Goal: Information Seeking & Learning: Check status

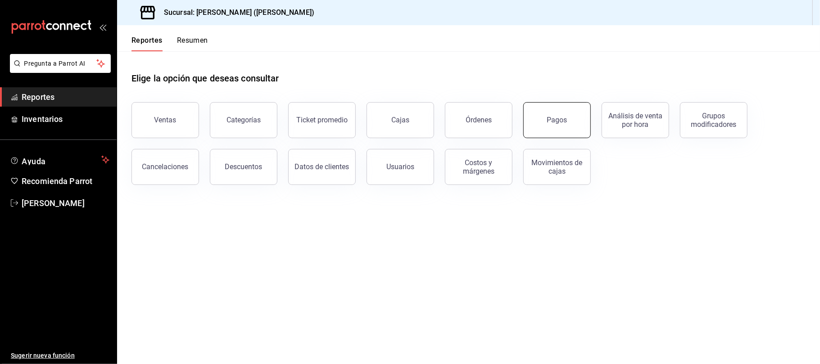
click at [549, 110] on button "Pagos" at bounding box center [557, 120] width 68 height 36
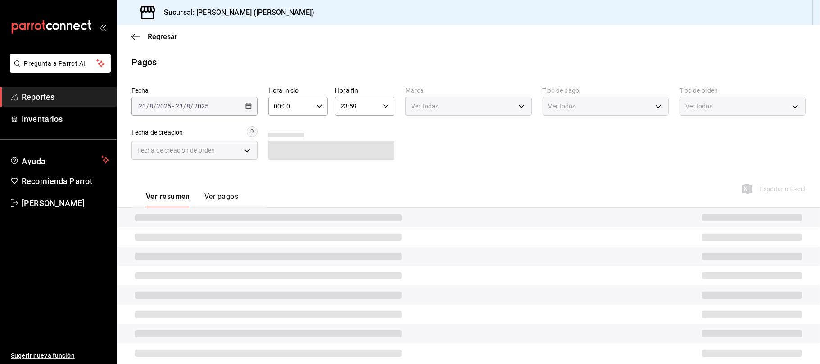
click at [144, 14] on icon at bounding box center [148, 13] width 18 height 18
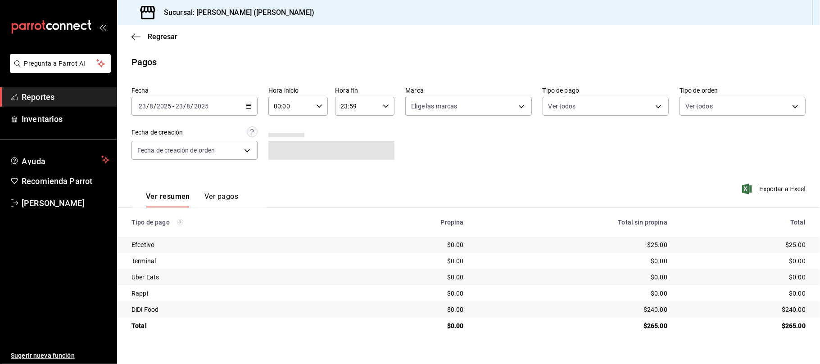
click at [141, 32] on div "Regresar" at bounding box center [468, 36] width 703 height 23
click at [139, 36] on icon "button" at bounding box center [136, 36] width 9 height 0
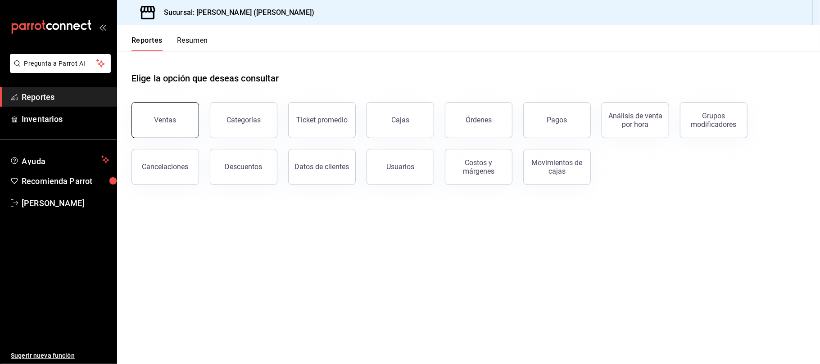
click at [165, 109] on button "Ventas" at bounding box center [166, 120] width 68 height 36
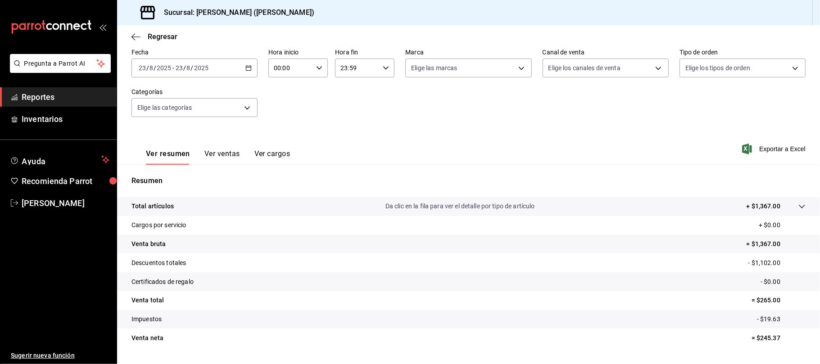
scroll to position [67, 0]
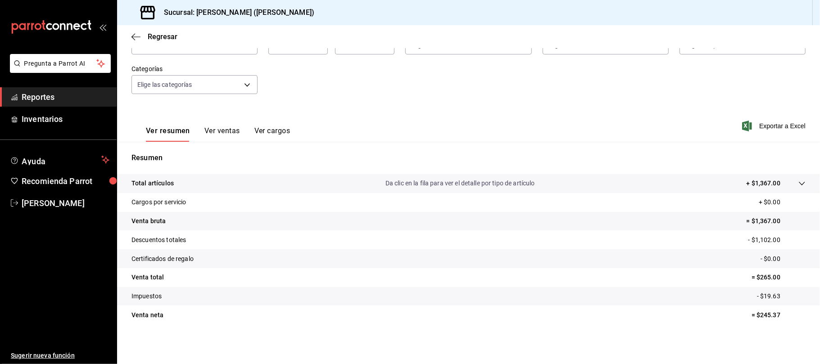
click at [222, 129] on button "Ver ventas" at bounding box center [222, 134] width 36 height 15
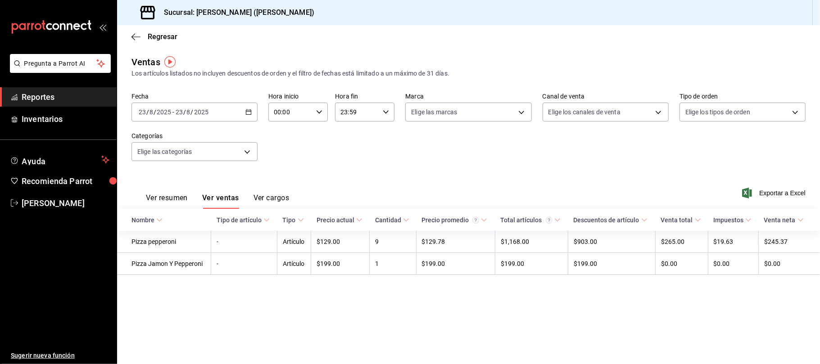
click at [155, 199] on button "Ver resumen" at bounding box center [167, 201] width 42 height 15
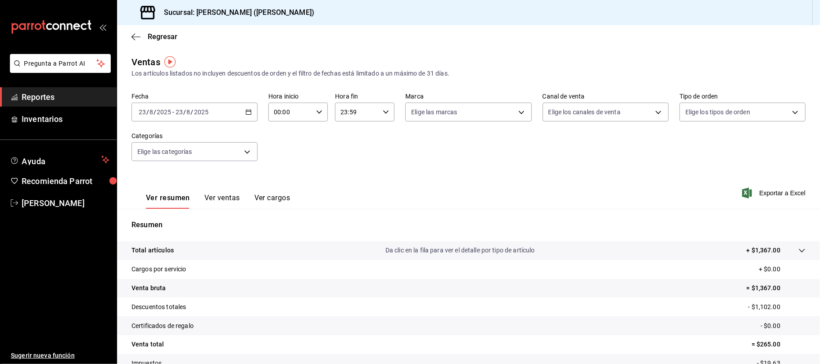
click at [155, 199] on button "Ver resumen" at bounding box center [168, 201] width 44 height 15
click at [229, 202] on button "Ver ventas" at bounding box center [222, 201] width 36 height 15
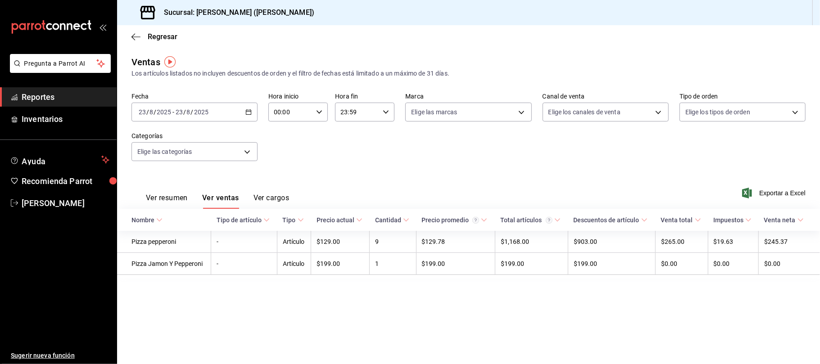
click at [267, 197] on button "Ver cargos" at bounding box center [272, 201] width 36 height 15
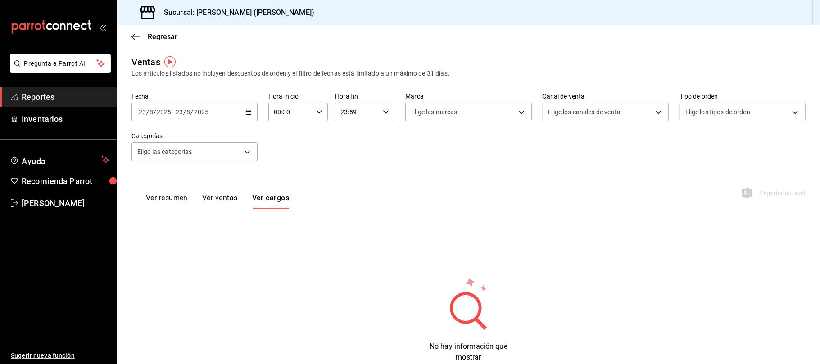
click at [227, 201] on button "Ver ventas" at bounding box center [220, 201] width 36 height 15
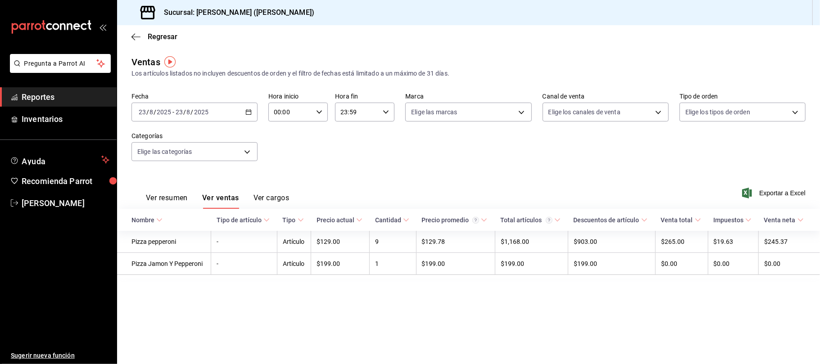
click at [140, 44] on div "Regresar" at bounding box center [468, 36] width 703 height 23
click at [140, 35] on icon "button" at bounding box center [136, 37] width 9 height 8
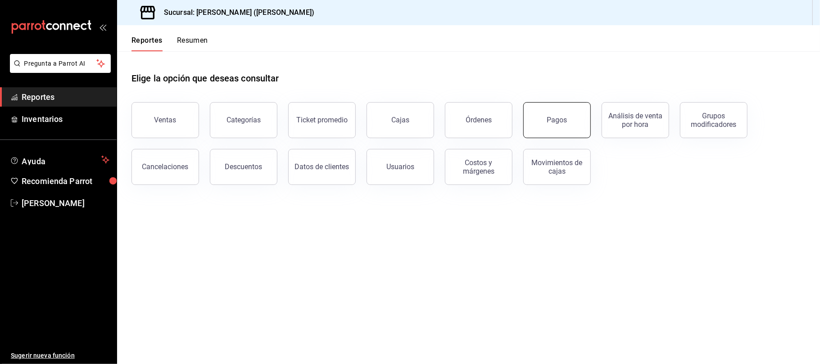
click at [525, 123] on div "Pagos" at bounding box center [552, 114] width 78 height 47
click at [545, 121] on button "Pagos" at bounding box center [557, 120] width 68 height 36
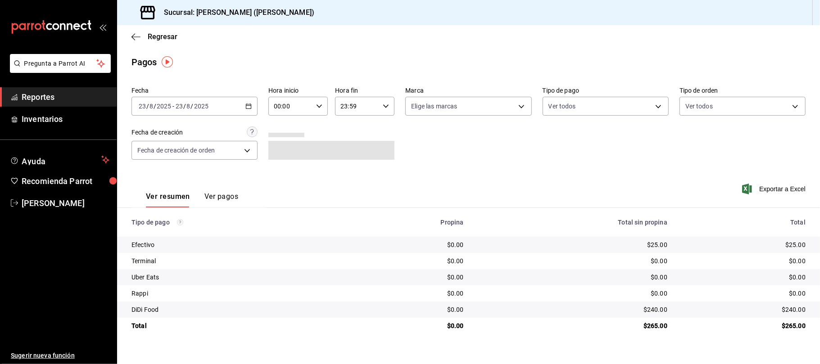
click at [227, 195] on button "Ver pagos" at bounding box center [221, 199] width 34 height 15
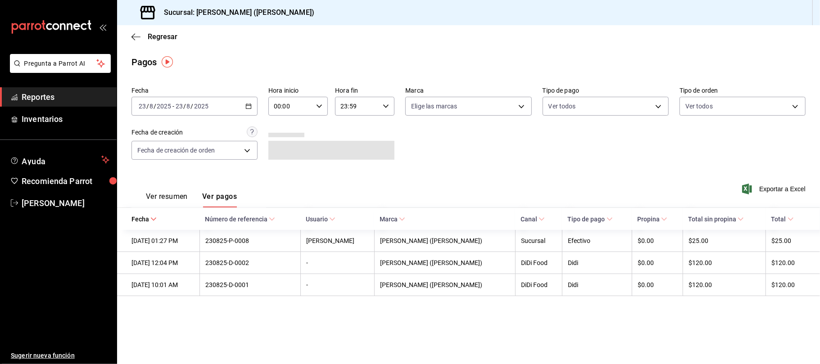
click at [173, 200] on button "Ver resumen" at bounding box center [167, 199] width 42 height 15
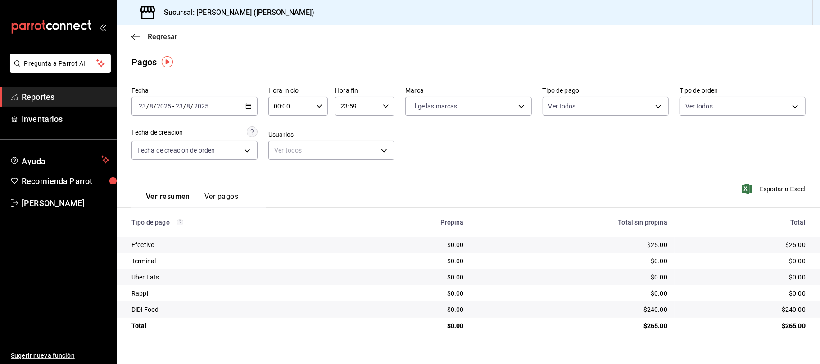
click at [150, 38] on span "Regresar" at bounding box center [163, 36] width 30 height 9
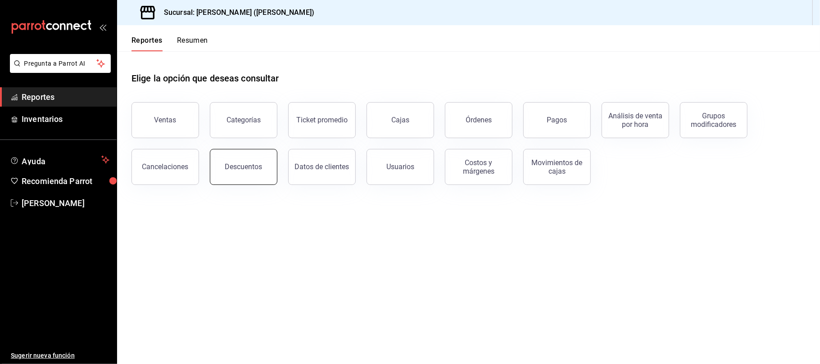
click at [241, 172] on button "Descuentos" at bounding box center [244, 167] width 68 height 36
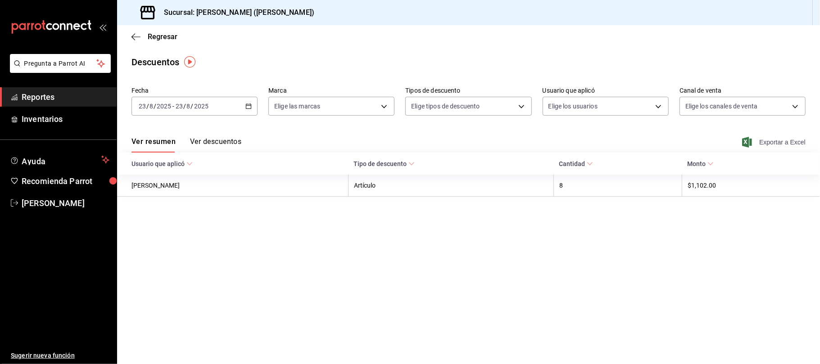
click at [793, 145] on span "Exportar a Excel" at bounding box center [775, 142] width 62 height 11
